Goal: Find specific page/section: Locate a particular part of the current website

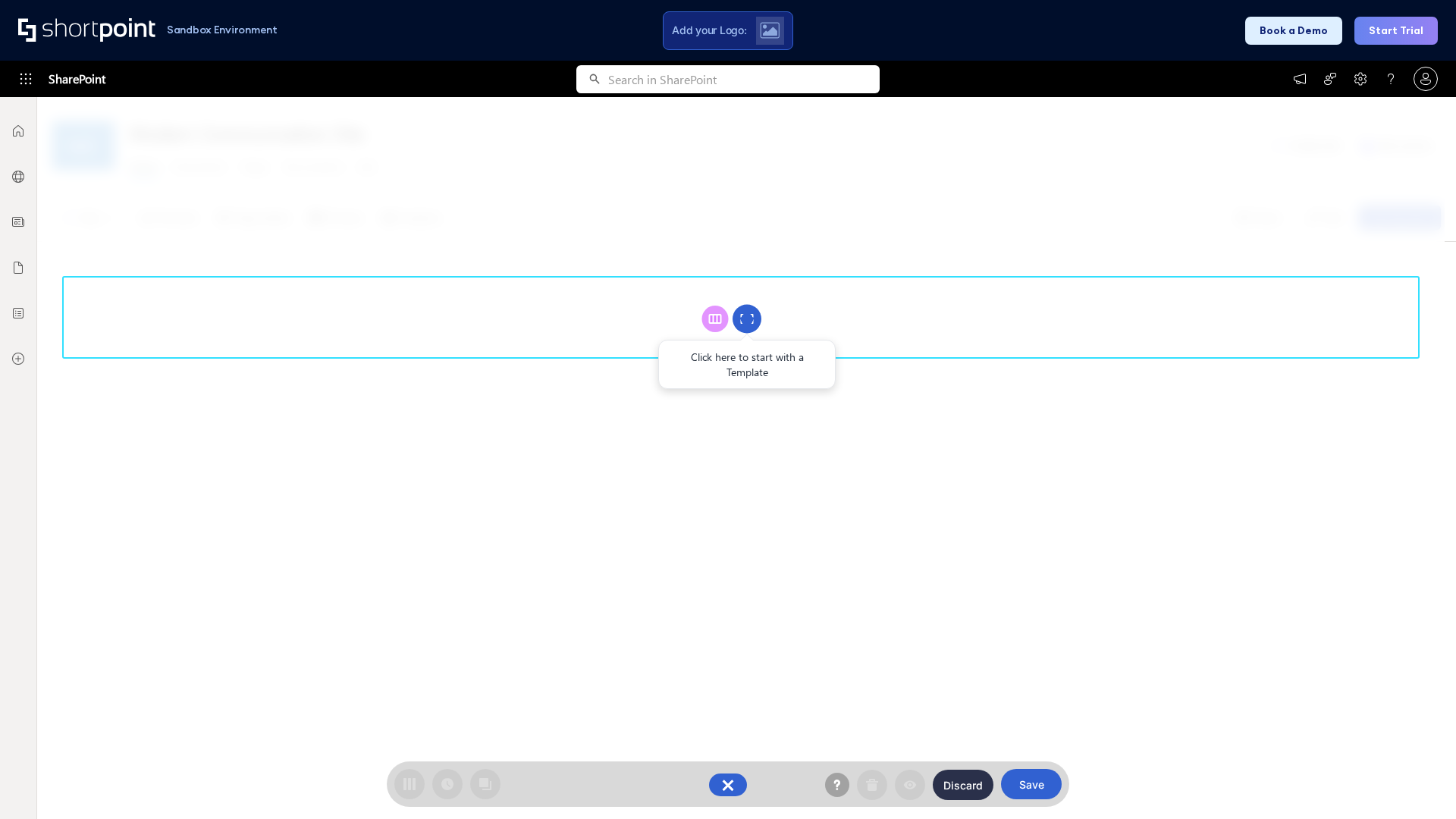
click at [747, 318] on circle at bounding box center [747, 319] width 29 height 29
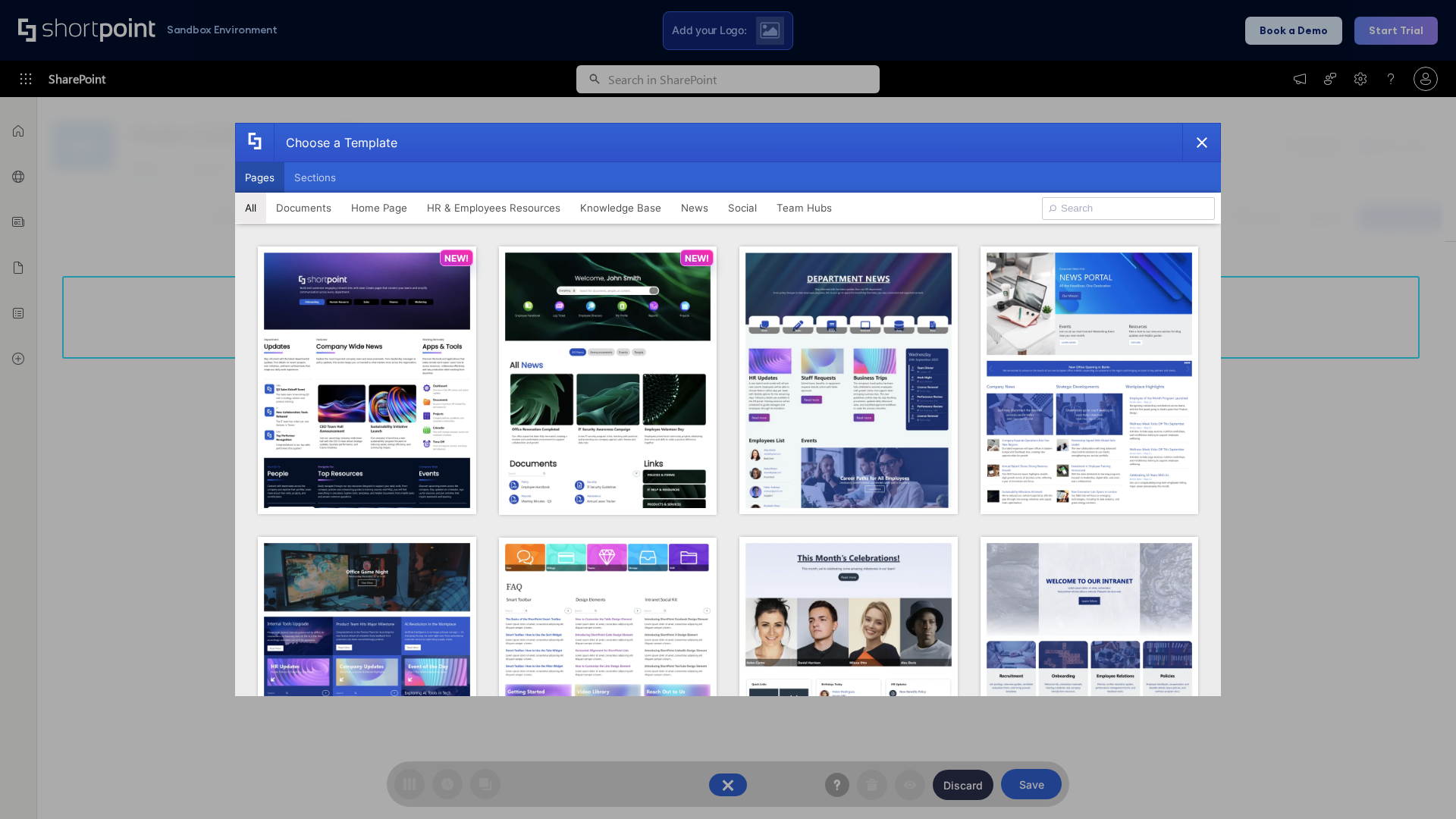
click at [259, 177] on button "Pages" at bounding box center [259, 177] width 49 height 30
type input "Team Hub 3"
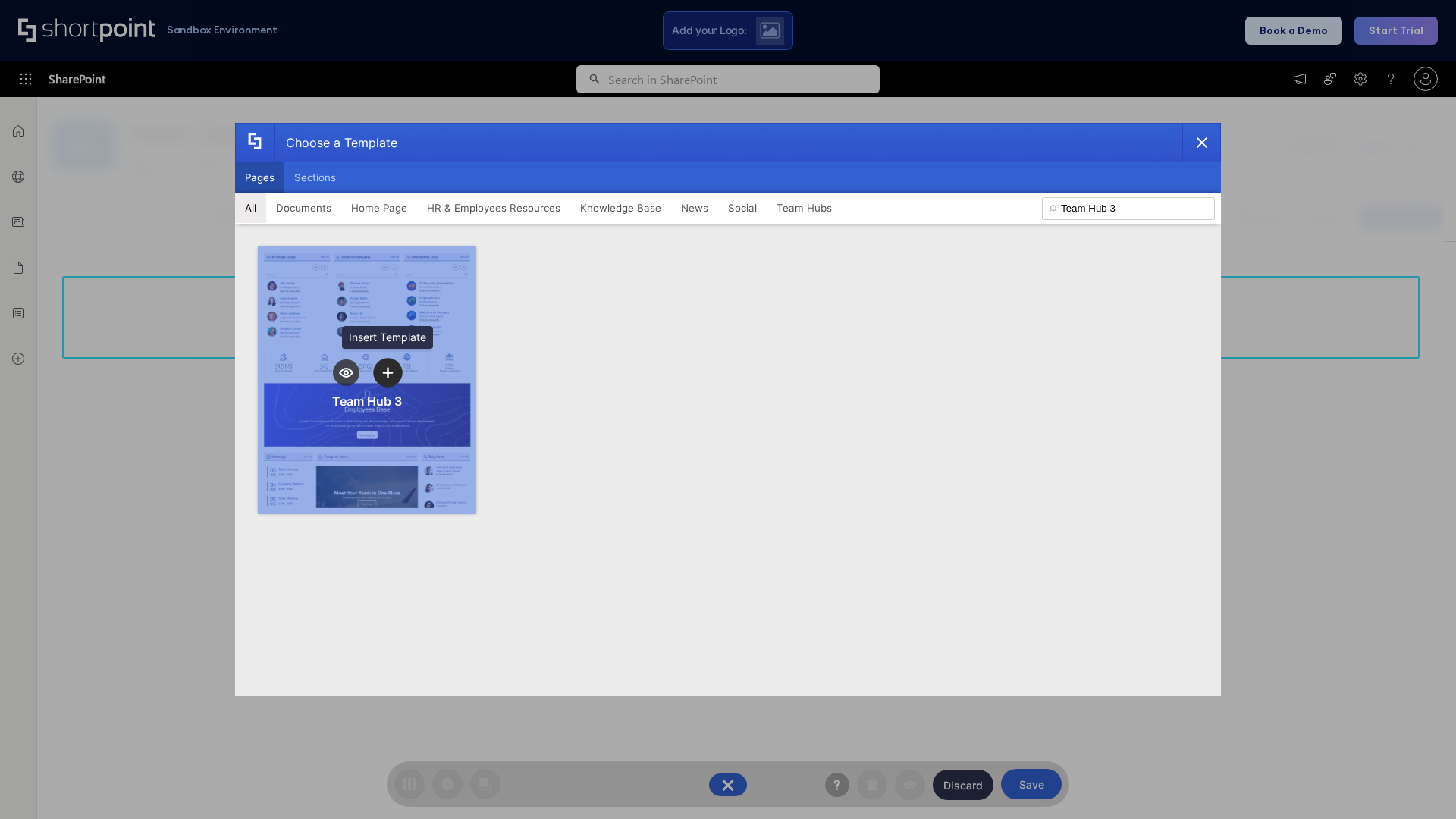
click at [387, 373] on icon "template selector" at bounding box center [387, 372] width 11 height 11
